Goal: Information Seeking & Learning: Learn about a topic

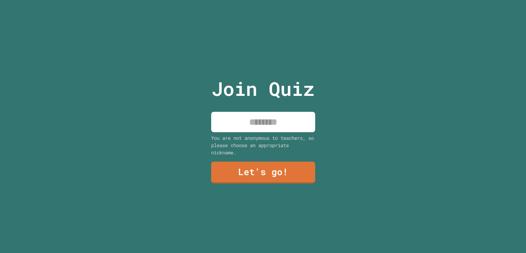
click at [343, 164] on div "Join Quiz You are not anonymous to teachers, so please choose an appropriate ni…" at bounding box center [263, 126] width 526 height 253
click at [277, 124] on input at bounding box center [263, 122] width 104 height 20
type input "*****"
click at [240, 174] on link "Let's go!" at bounding box center [262, 171] width 101 height 23
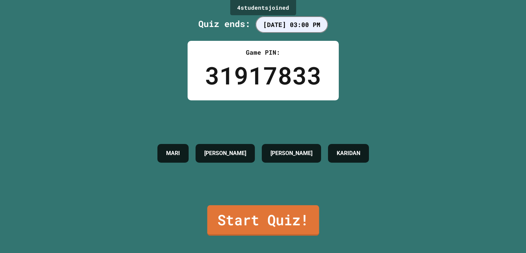
click at [265, 212] on link "Start Quiz!" at bounding box center [263, 220] width 112 height 30
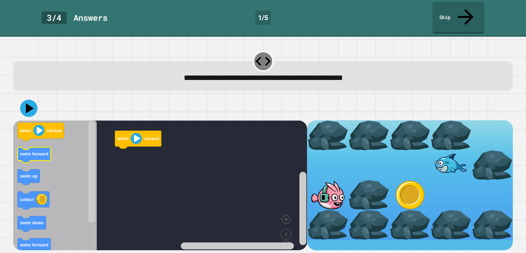
click at [35, 147] on icon "Blockly Workspace" at bounding box center [34, 155] width 33 height 16
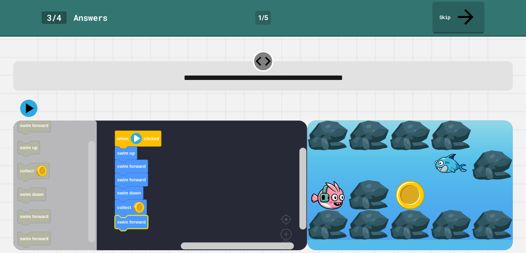
click at [130, 131] on icon "Blockly Workspace" at bounding box center [138, 140] width 46 height 18
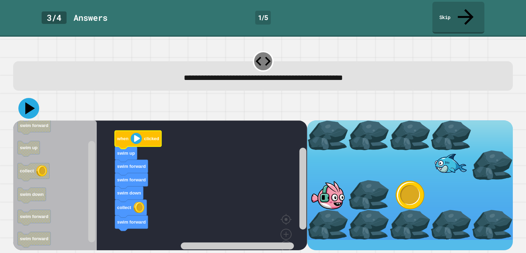
click at [36, 98] on icon at bounding box center [28, 108] width 21 height 21
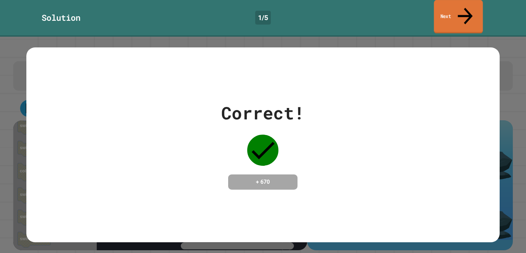
click at [449, 10] on link "Next" at bounding box center [457, 17] width 49 height 34
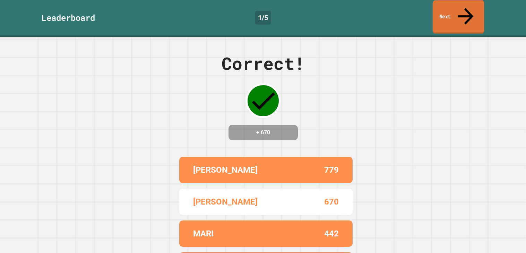
click at [449, 11] on link "Next" at bounding box center [458, 17] width 52 height 34
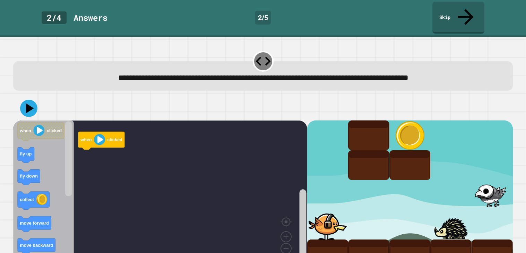
scroll to position [2, 0]
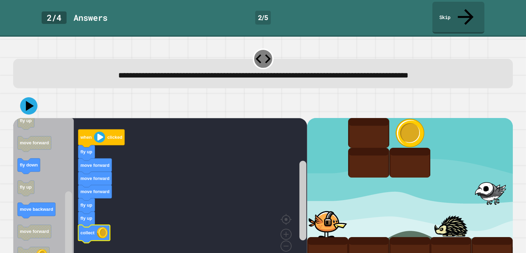
click at [34, 97] on icon at bounding box center [28, 105] width 17 height 17
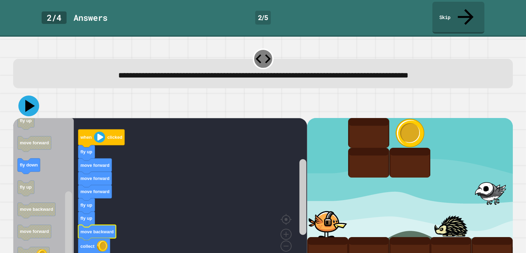
click at [27, 100] on icon at bounding box center [30, 106] width 10 height 12
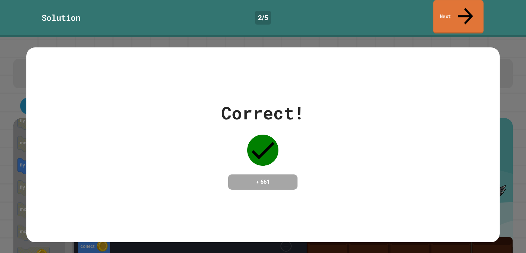
click at [437, 12] on link "Next" at bounding box center [458, 17] width 50 height 34
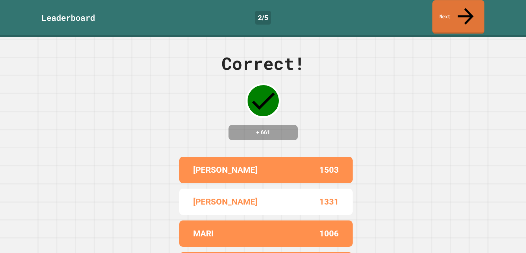
click at [454, 14] on link "Next" at bounding box center [458, 17] width 52 height 34
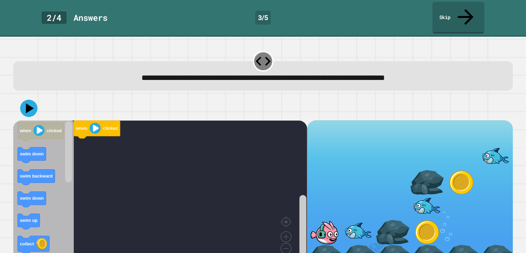
scroll to position [2, 0]
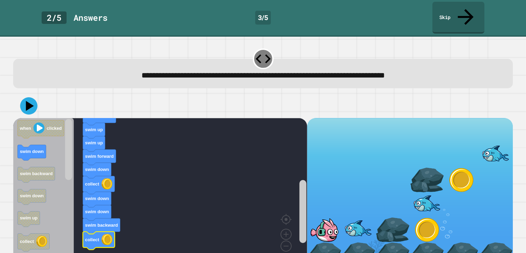
click at [28, 97] on icon at bounding box center [28, 105] width 17 height 17
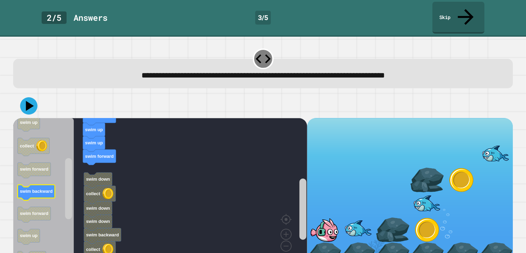
click at [39, 185] on icon "Blockly Workspace" at bounding box center [36, 193] width 37 height 16
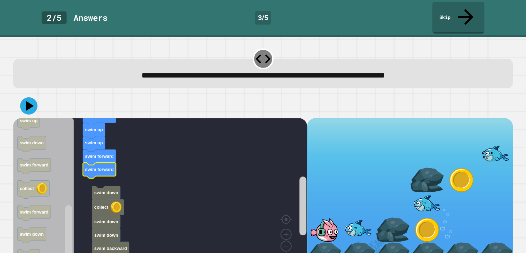
click at [34, 99] on div at bounding box center [262, 106] width 499 height 24
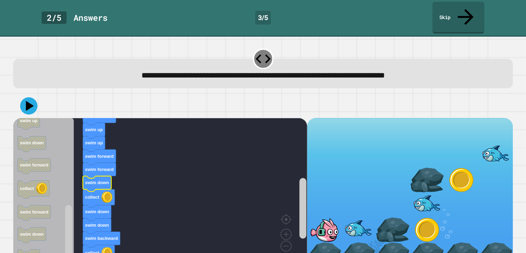
click at [36, 97] on button at bounding box center [28, 105] width 17 height 17
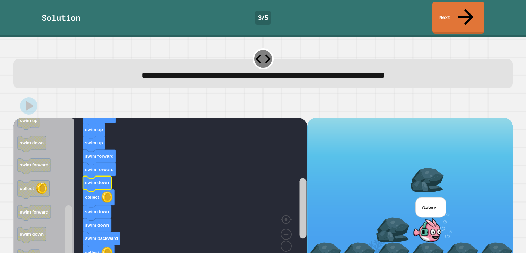
click at [457, 11] on link "Next" at bounding box center [458, 18] width 52 height 32
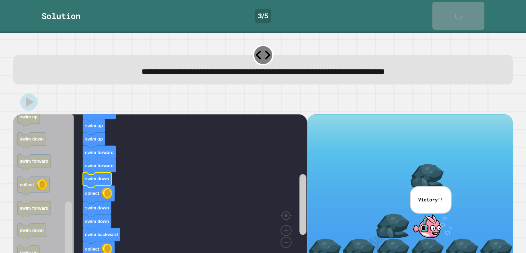
scroll to position [2, 0]
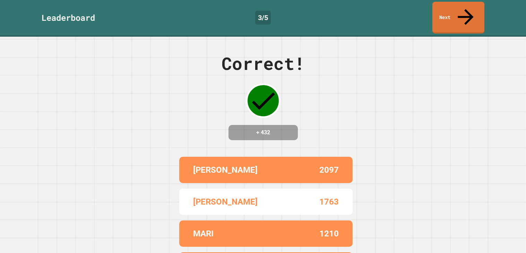
click at [464, 11] on icon at bounding box center [465, 17] width 24 height 24
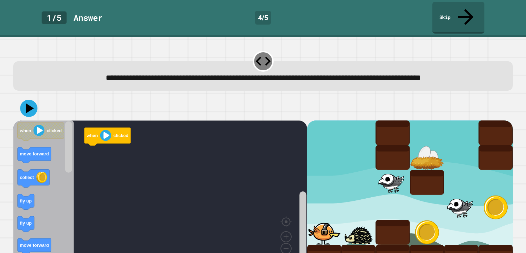
scroll to position [2, 0]
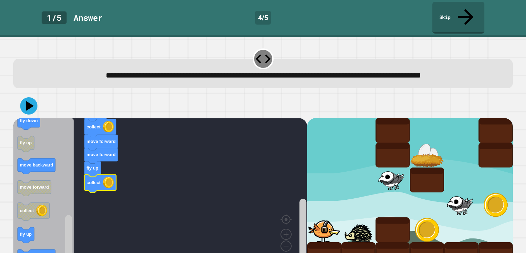
click at [157, 208] on rect "Blockly Workspace" at bounding box center [160, 192] width 294 height 149
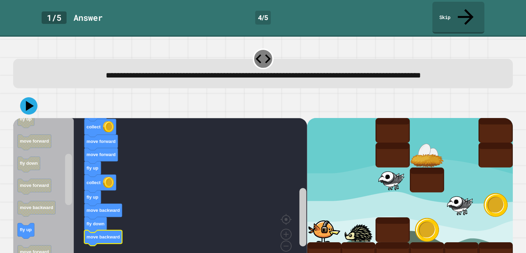
click at [32, 97] on icon at bounding box center [28, 105] width 17 height 17
click at [32, 101] on icon at bounding box center [30, 106] width 8 height 10
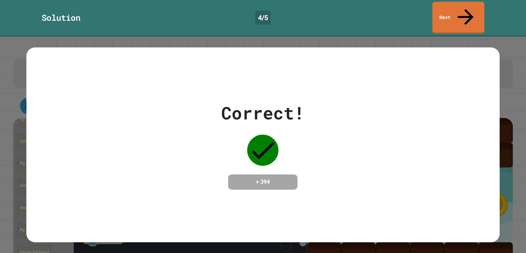
click at [464, 16] on link "Next" at bounding box center [458, 18] width 52 height 32
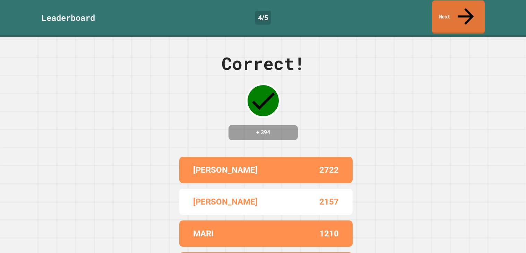
click at [440, 10] on link "Next" at bounding box center [458, 17] width 53 height 34
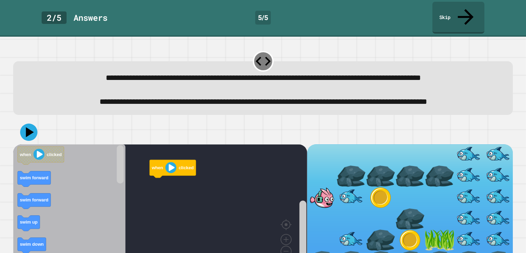
scroll to position [18, 0]
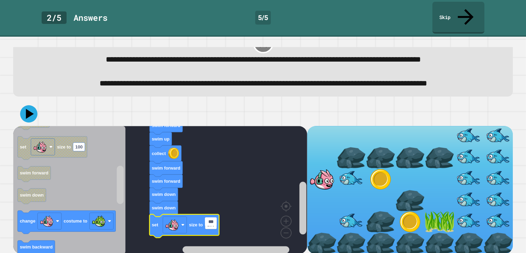
click at [211, 221] on input "***" at bounding box center [211, 222] width 12 height 9
type input "*"
type input "**"
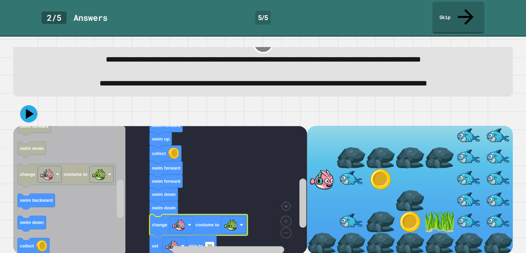
click at [178, 184] on icon "Blockly Workspace" at bounding box center [165, 183] width 33 height 16
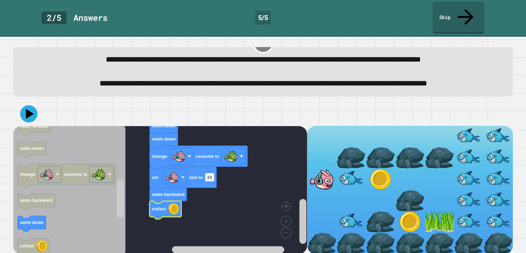
click at [26, 113] on icon at bounding box center [28, 113] width 17 height 17
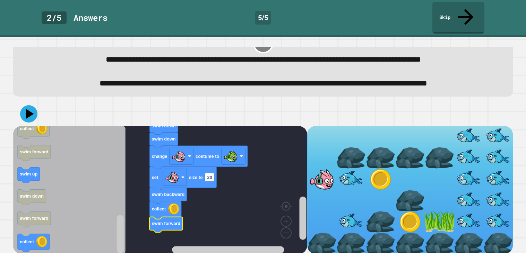
click at [29, 114] on icon at bounding box center [28, 113] width 17 height 17
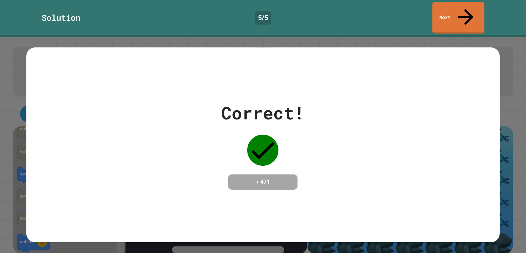
click at [469, 14] on link "Next" at bounding box center [458, 18] width 52 height 32
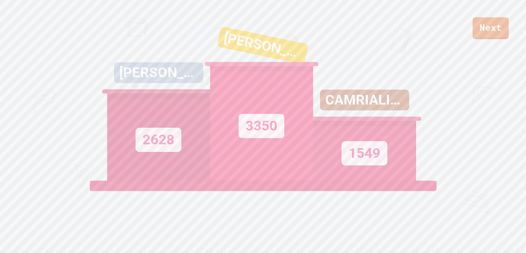
click at [496, 30] on link "Next" at bounding box center [490, 28] width 36 height 22
